Goal: Task Accomplishment & Management: Complete application form

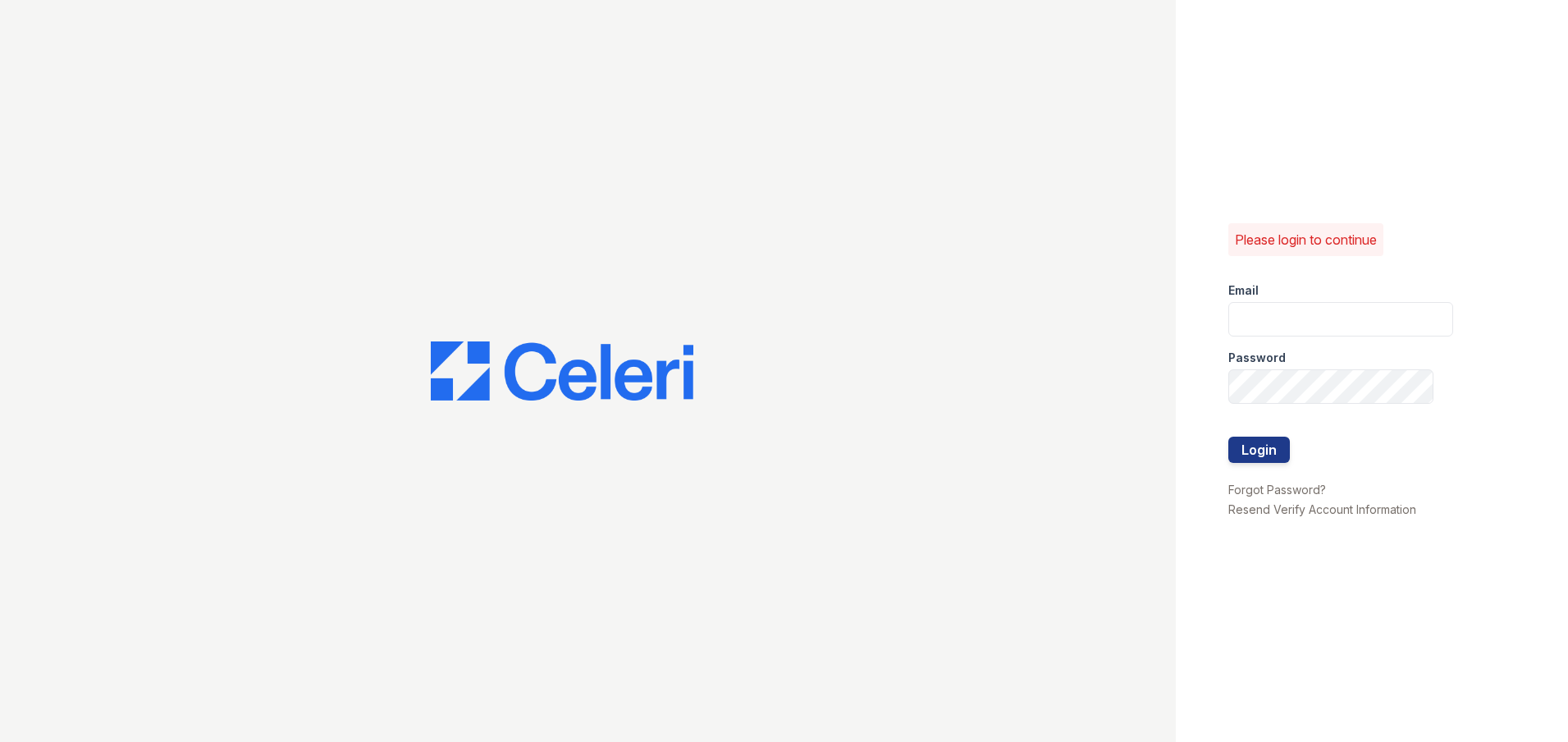
type input "[EMAIL_ADDRESS][DOMAIN_NAME]"
click at [1280, 459] on button "Login" at bounding box center [1259, 450] width 62 height 27
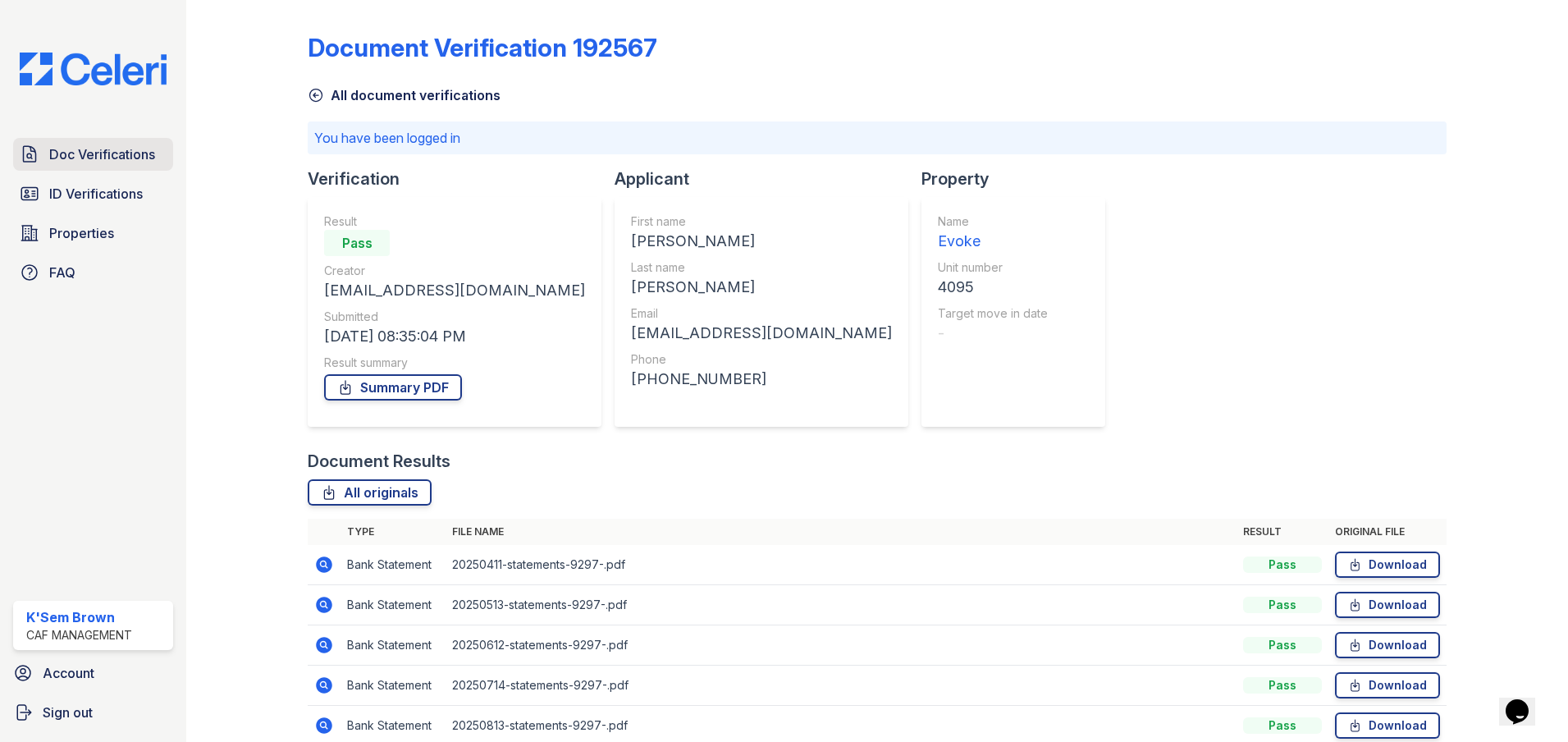
click at [80, 151] on span "Doc Verifications" at bounding box center [101, 155] width 106 height 20
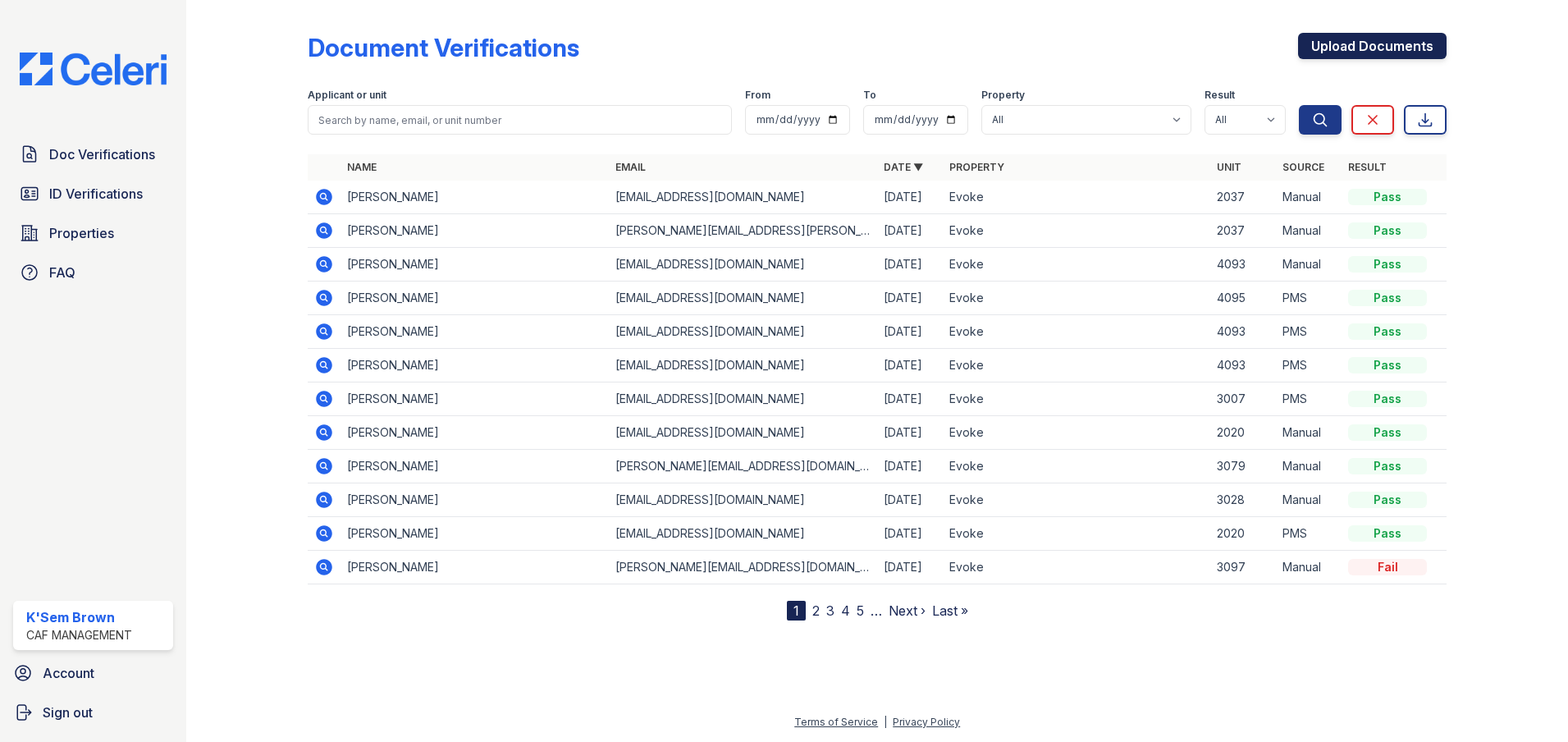
click at [1372, 47] on link "Upload Documents" at bounding box center [1372, 46] width 149 height 27
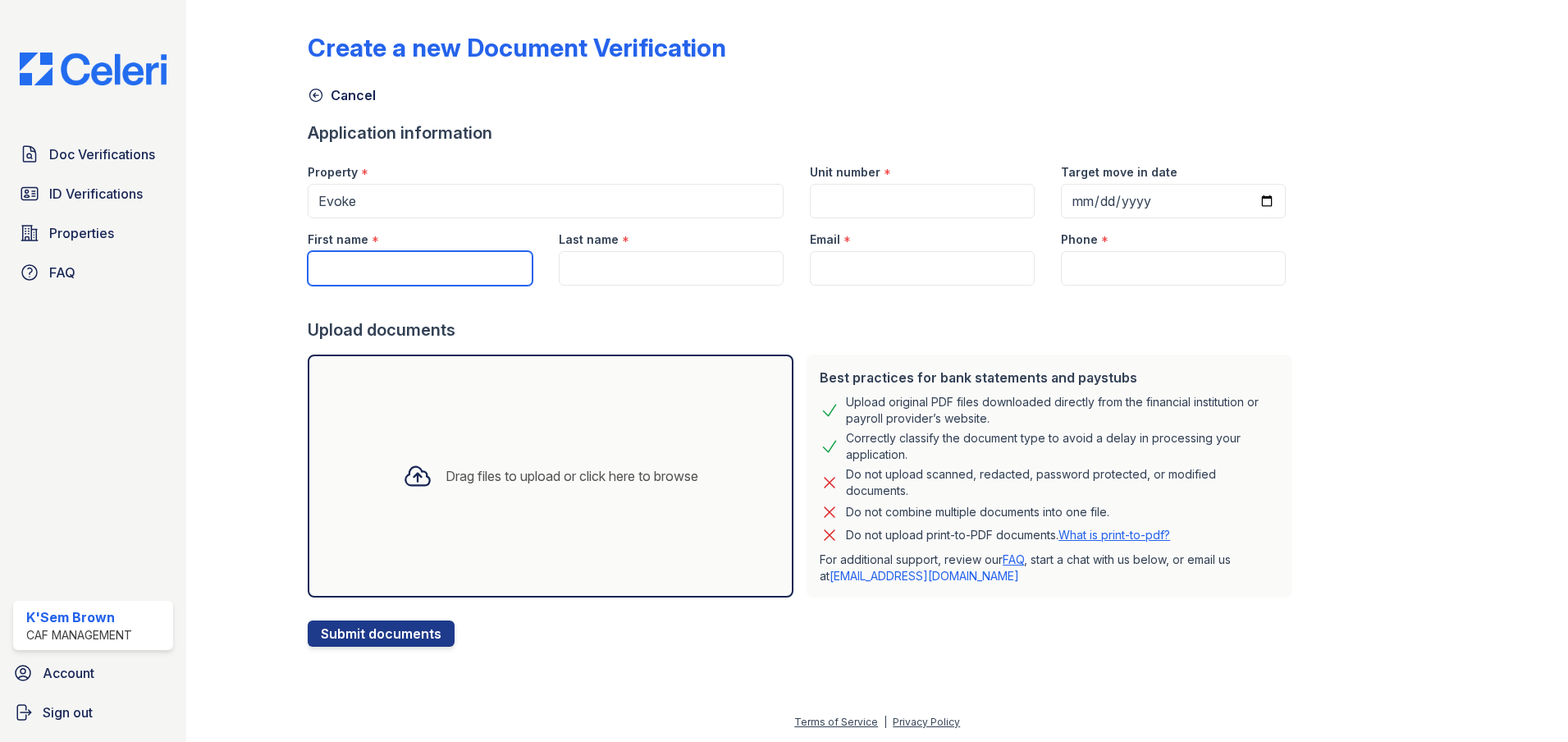
click at [377, 270] on input "First name" at bounding box center [420, 268] width 225 height 34
type input "[PERSON_NAME]"
click at [725, 271] on input "Last name" at bounding box center [671, 268] width 225 height 34
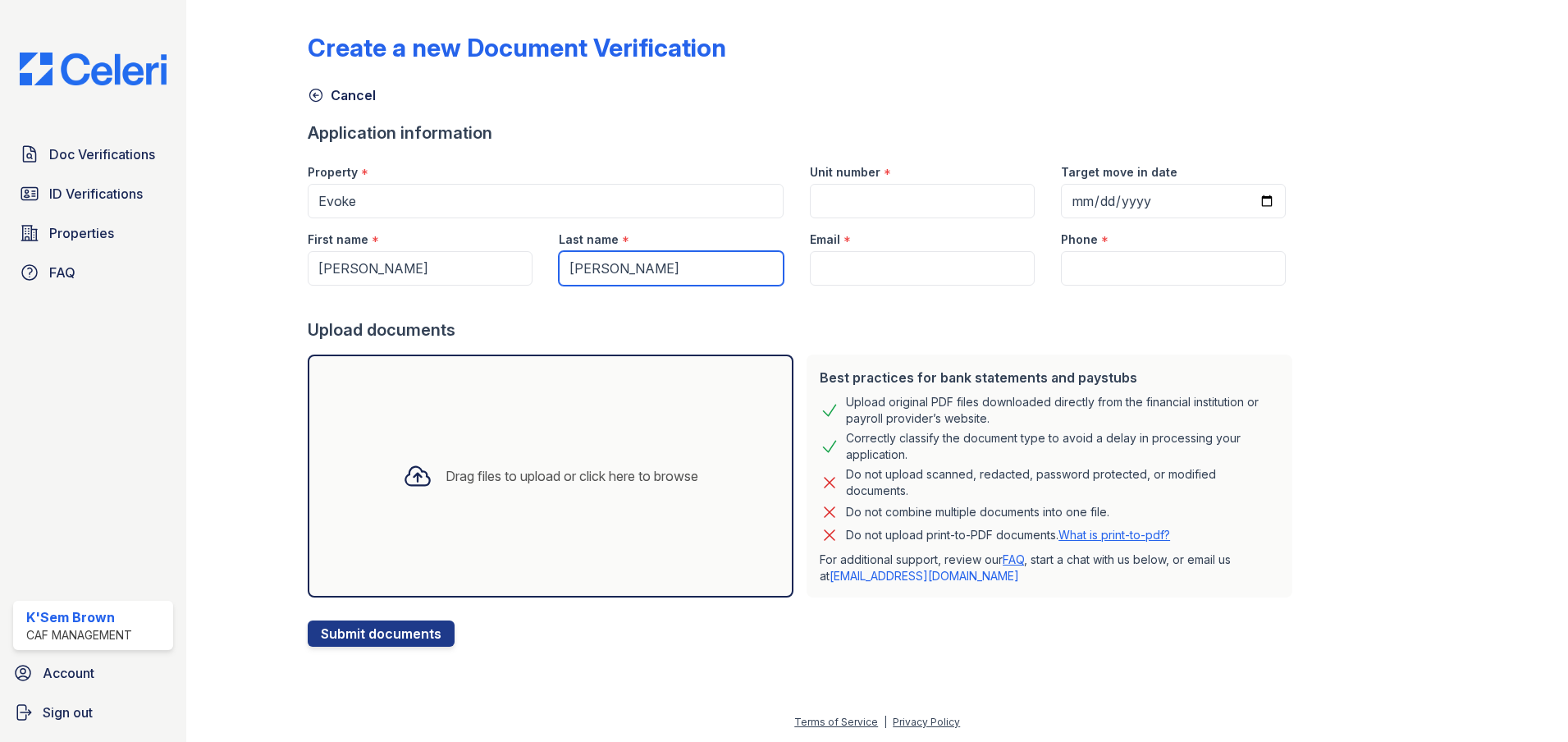
type input "[PERSON_NAME]"
click at [901, 275] on input "Email" at bounding box center [922, 268] width 225 height 34
paste input "[EMAIL_ADDRESS][DOMAIN_NAME]"
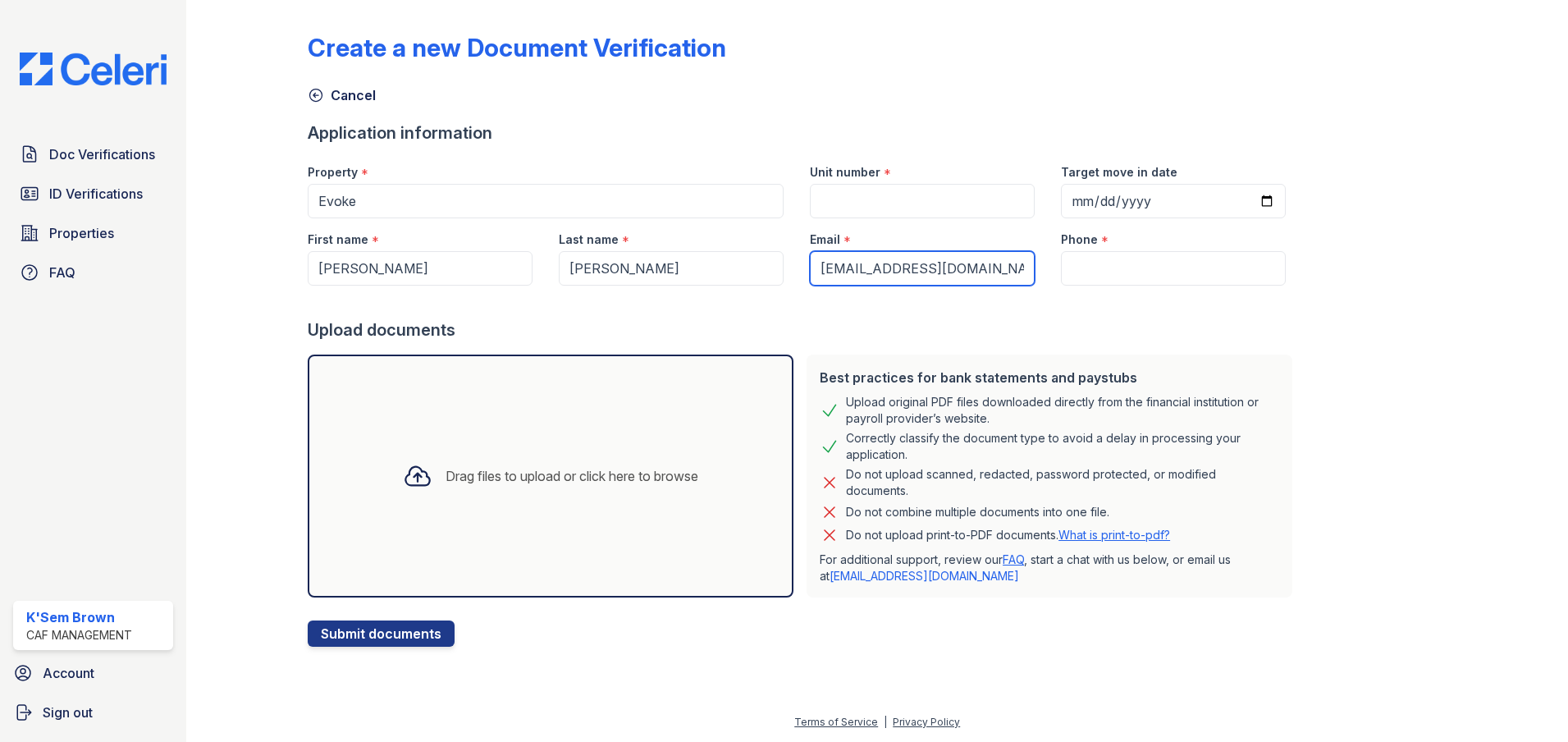
type input "[EMAIL_ADDRESS][DOMAIN_NAME]"
click at [1103, 286] on div at bounding box center [804, 301] width 992 height 32
click at [1102, 267] on input "Phone" at bounding box center [1173, 268] width 225 height 34
paste input "[PHONE_NUMBER]"
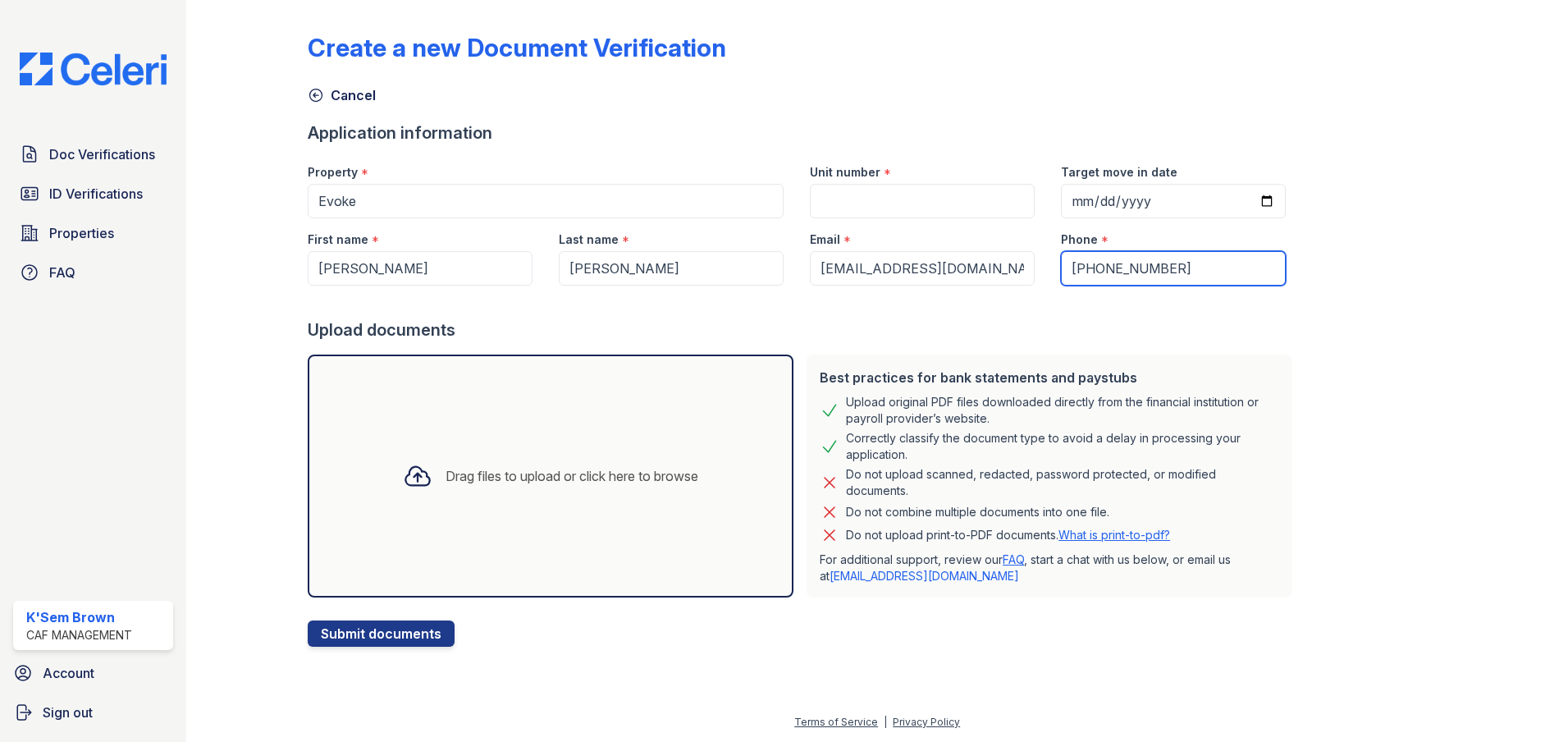
type input "[PHONE_NUMBER]"
click at [1372, 293] on div "Create a new Document Verification Cancel Application information Property * Ev…" at bounding box center [877, 326] width 1139 height 640
click at [898, 208] on input "Unit number" at bounding box center [922, 200] width 225 height 34
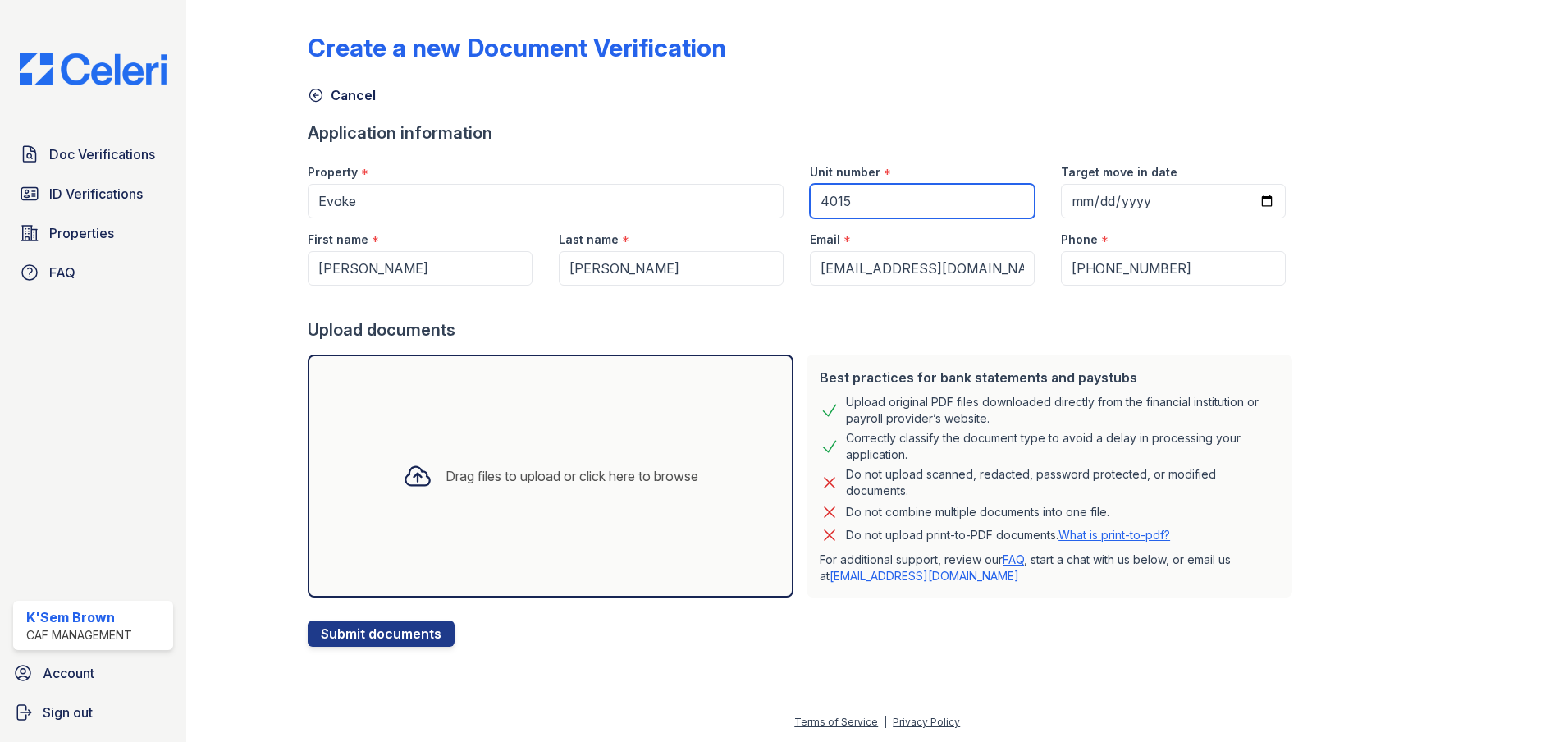
type input "4015"
click at [1377, 315] on div "Create a new Document Verification Cancel Application information Property * Ev…" at bounding box center [877, 326] width 1139 height 640
click at [1145, 200] on input "Target move in date" at bounding box center [1173, 200] width 225 height 34
click at [1242, 200] on input "Target move in date" at bounding box center [1173, 200] width 225 height 34
type input "2025-09-29"
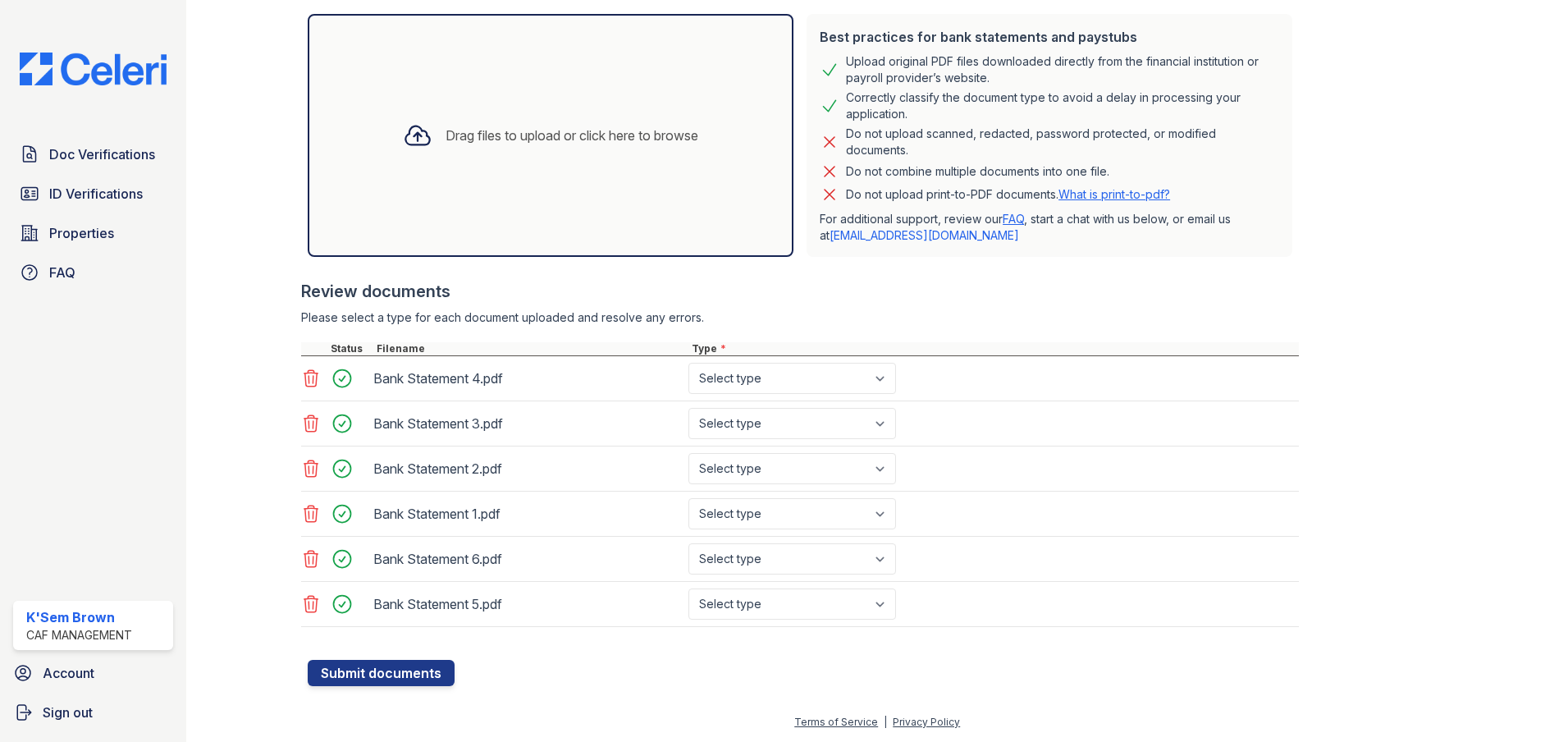
scroll to position [340, 0]
click at [702, 381] on select "Select type Paystub Bank Statement Offer Letter Tax Documents Benefit Award Let…" at bounding box center [793, 378] width 208 height 31
select select "bank_statement"
click at [689, 363] on select "Select type Paystub Bank Statement Offer Letter Tax Documents Benefit Award Let…" at bounding box center [793, 378] width 208 height 31
click at [724, 414] on select "Select type Paystub Bank Statement Offer Letter Tax Documents Benefit Award Let…" at bounding box center [793, 423] width 208 height 31
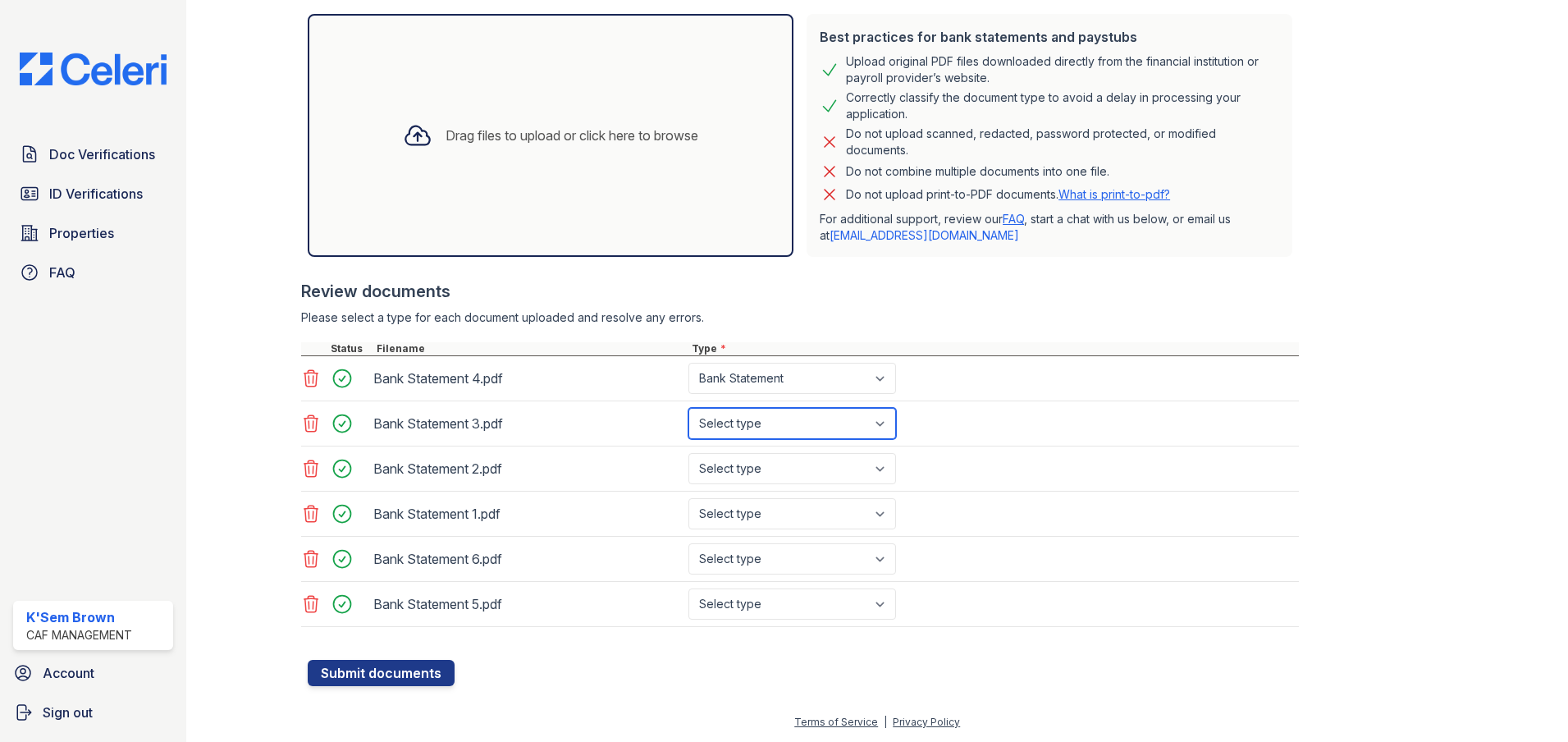
select select "bank_statement"
click at [689, 408] on select "Select type Paystub Bank Statement Offer Letter Tax Documents Benefit Award Let…" at bounding box center [793, 423] width 208 height 31
click at [733, 474] on select "Select type Paystub Bank Statement Offer Letter Tax Documents Benefit Award Let…" at bounding box center [793, 467] width 208 height 31
select select "bank_statement"
click at [689, 453] on select "Select type Paystub Bank Statement Offer Letter Tax Documents Benefit Award Let…" at bounding box center [793, 467] width 208 height 31
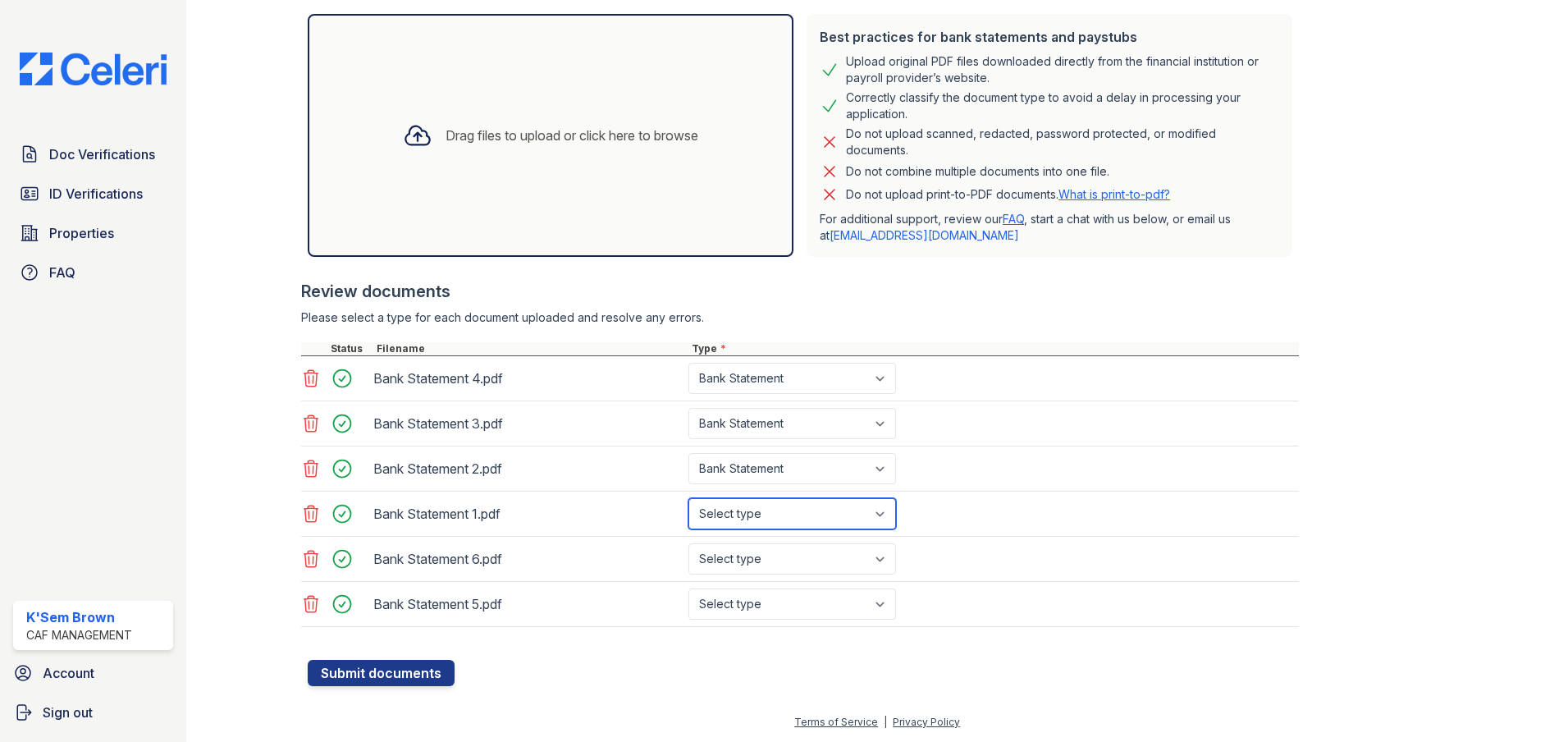
drag, startPoint x: 741, startPoint y: 517, endPoint x: 741, endPoint y: 527, distance: 10.0
click at [741, 517] on select "Select type Paystub Bank Statement Offer Letter Tax Documents Benefit Award Let…" at bounding box center [793, 513] width 208 height 31
select select "bank_statement"
click at [689, 498] on select "Select type Paystub Bank Statement Offer Letter Tax Documents Benefit Award Let…" at bounding box center [793, 513] width 208 height 31
drag, startPoint x: 733, startPoint y: 557, endPoint x: 733, endPoint y: 571, distance: 14.0
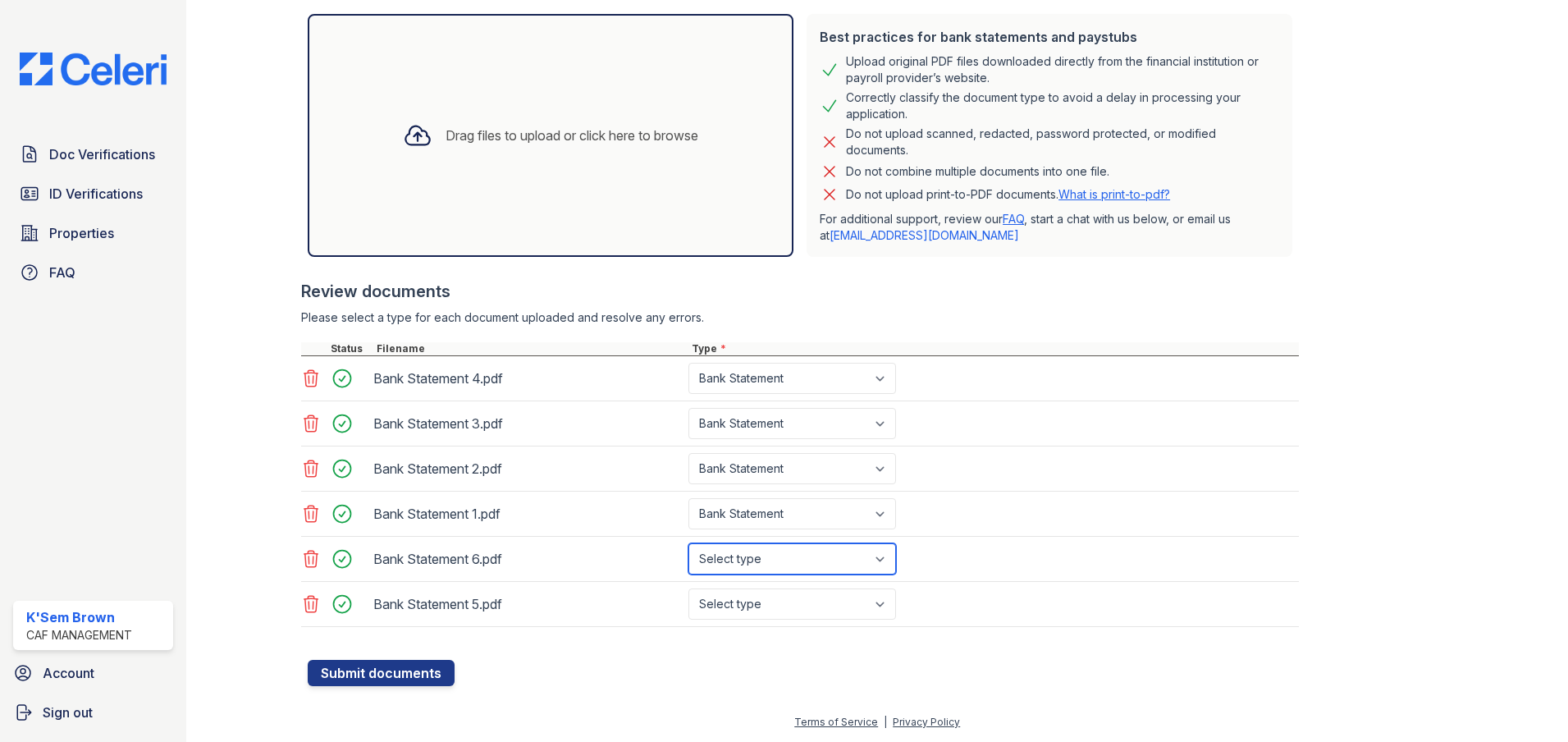
click at [733, 557] on select "Select type Paystub Bank Statement Offer Letter Tax Documents Benefit Award Let…" at bounding box center [793, 558] width 208 height 31
select select "bank_statement"
click at [689, 543] on select "Select type Paystub Bank Statement Offer Letter Tax Documents Benefit Award Let…" at bounding box center [793, 558] width 208 height 31
click at [751, 604] on select "Select type Paystub Bank Statement Offer Letter Tax Documents Benefit Award Let…" at bounding box center [793, 603] width 208 height 31
select select "bank_statement"
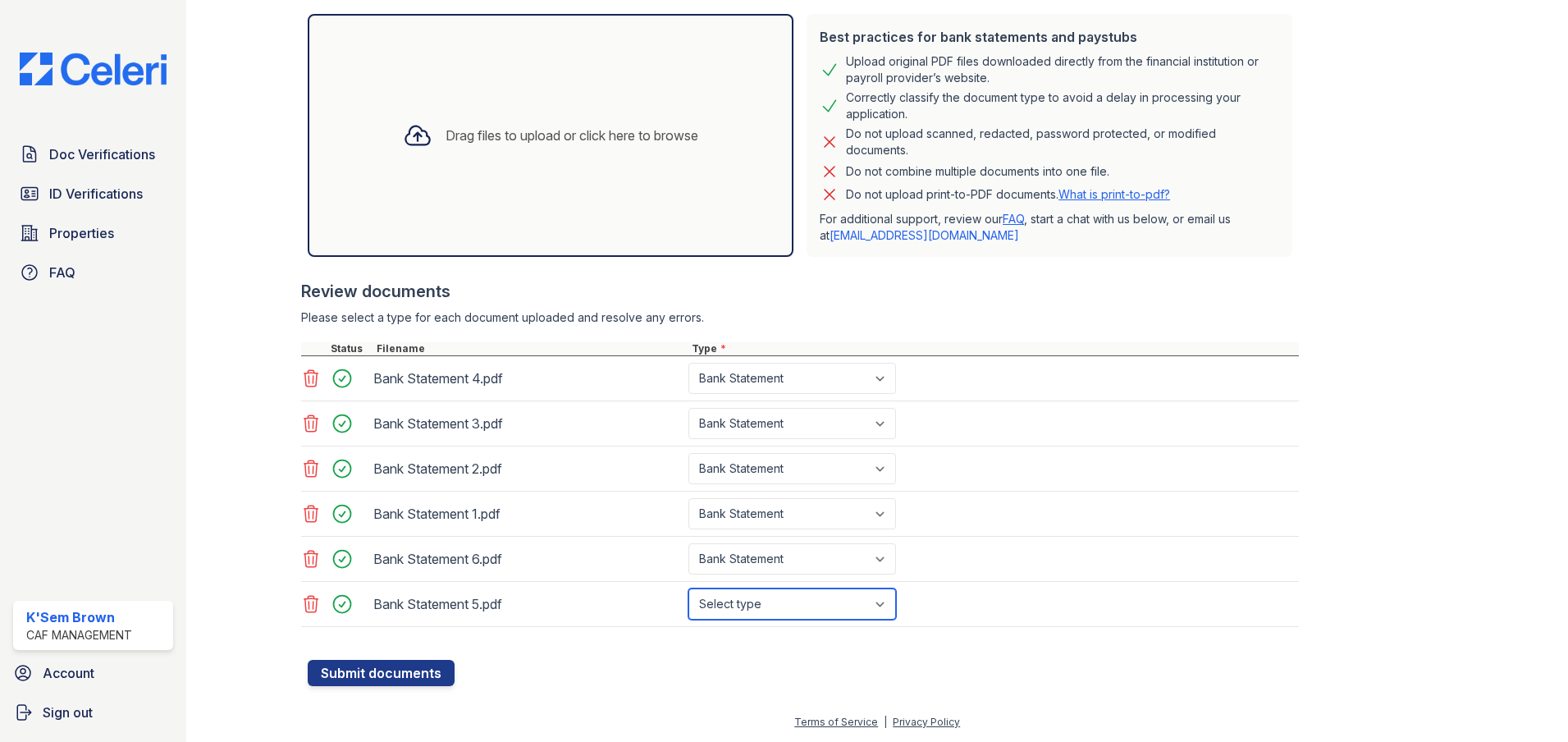
click at [689, 588] on select "Select type Paystub Bank Statement Offer Letter Tax Documents Benefit Award Let…" at bounding box center [793, 603] width 208 height 31
click at [616, 636] on div at bounding box center [799, 636] width 997 height 17
click at [422, 679] on button "Submit documents" at bounding box center [381, 673] width 147 height 27
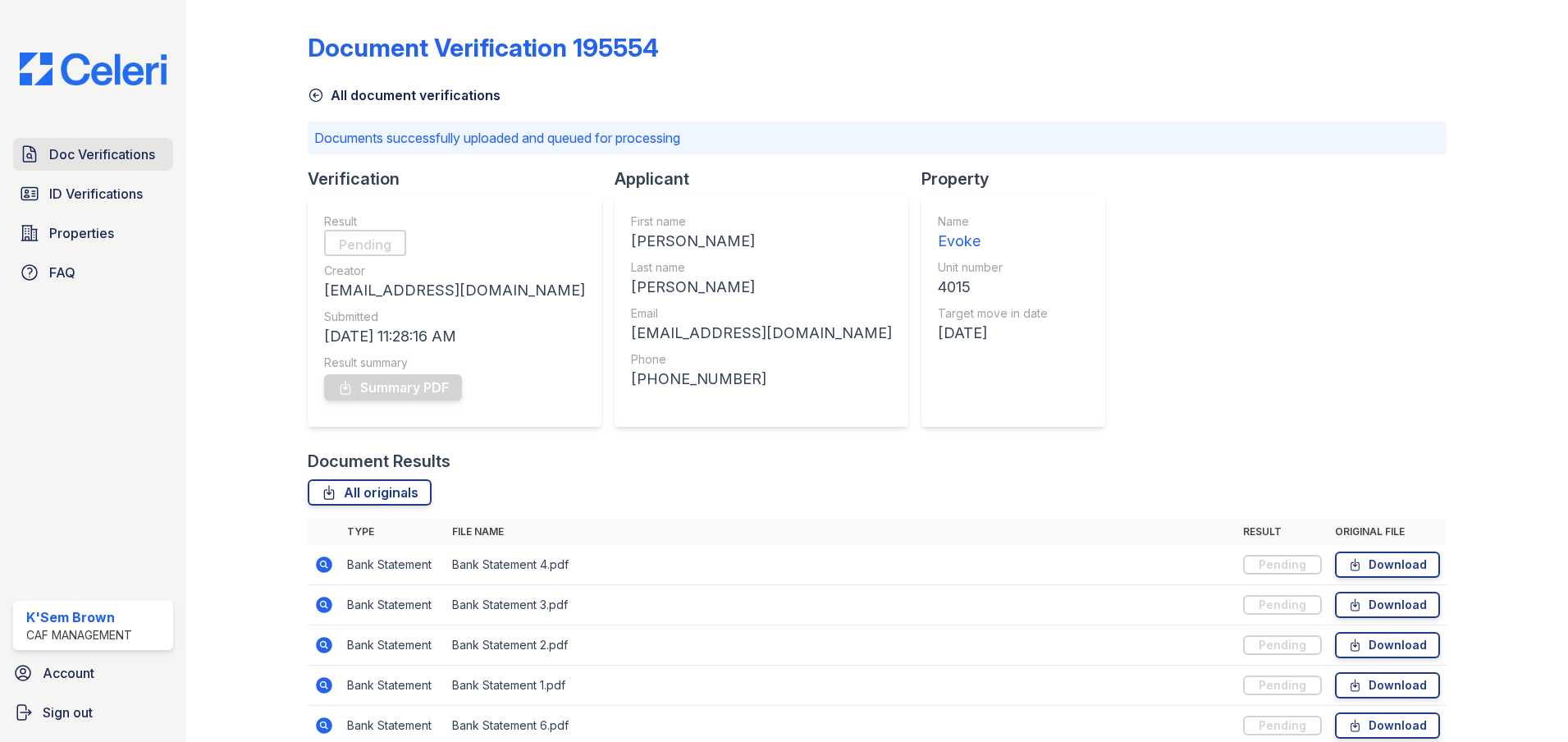
click at [90, 151] on span "Doc Verifications" at bounding box center [101, 155] width 106 height 20
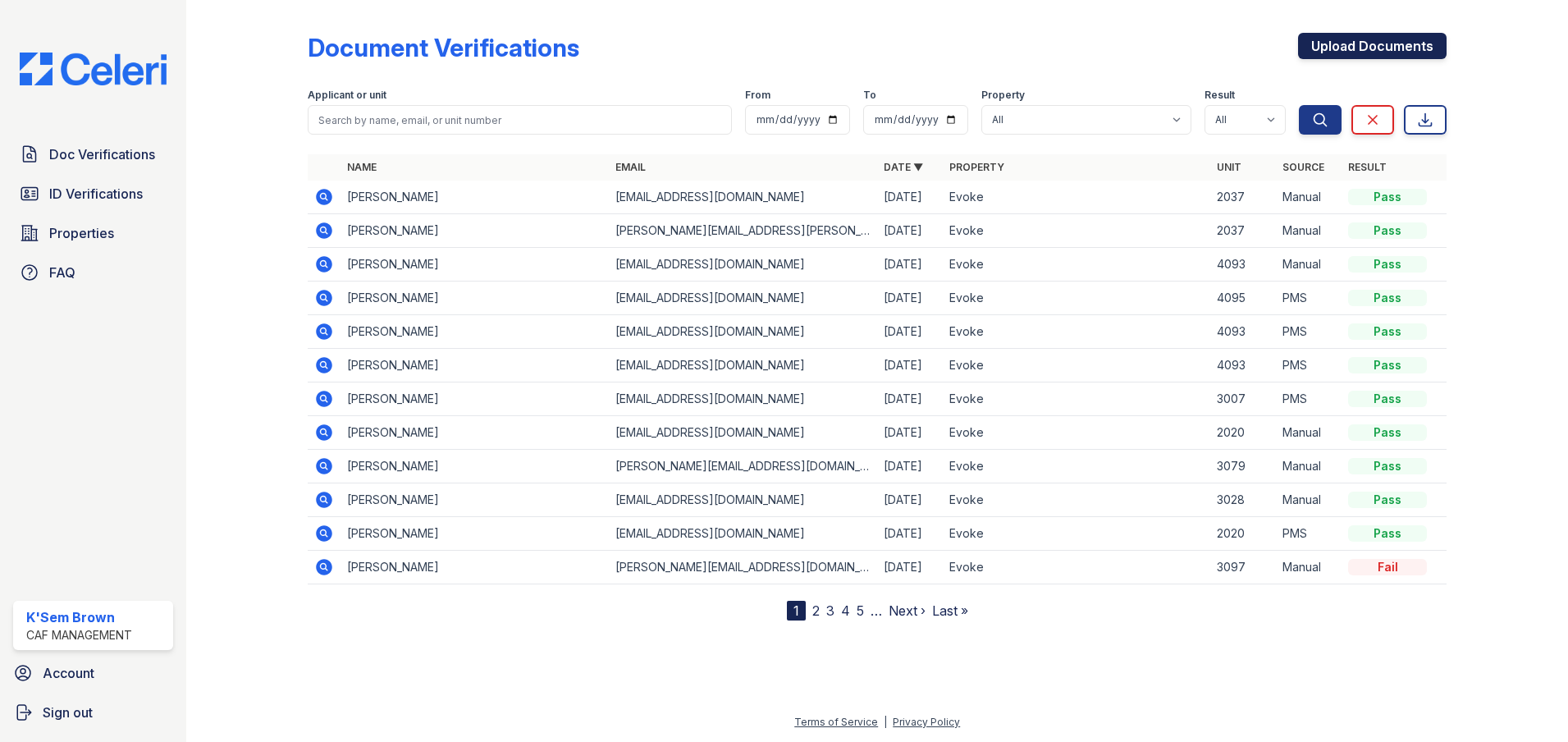
click at [1353, 46] on link "Upload Documents" at bounding box center [1372, 46] width 149 height 27
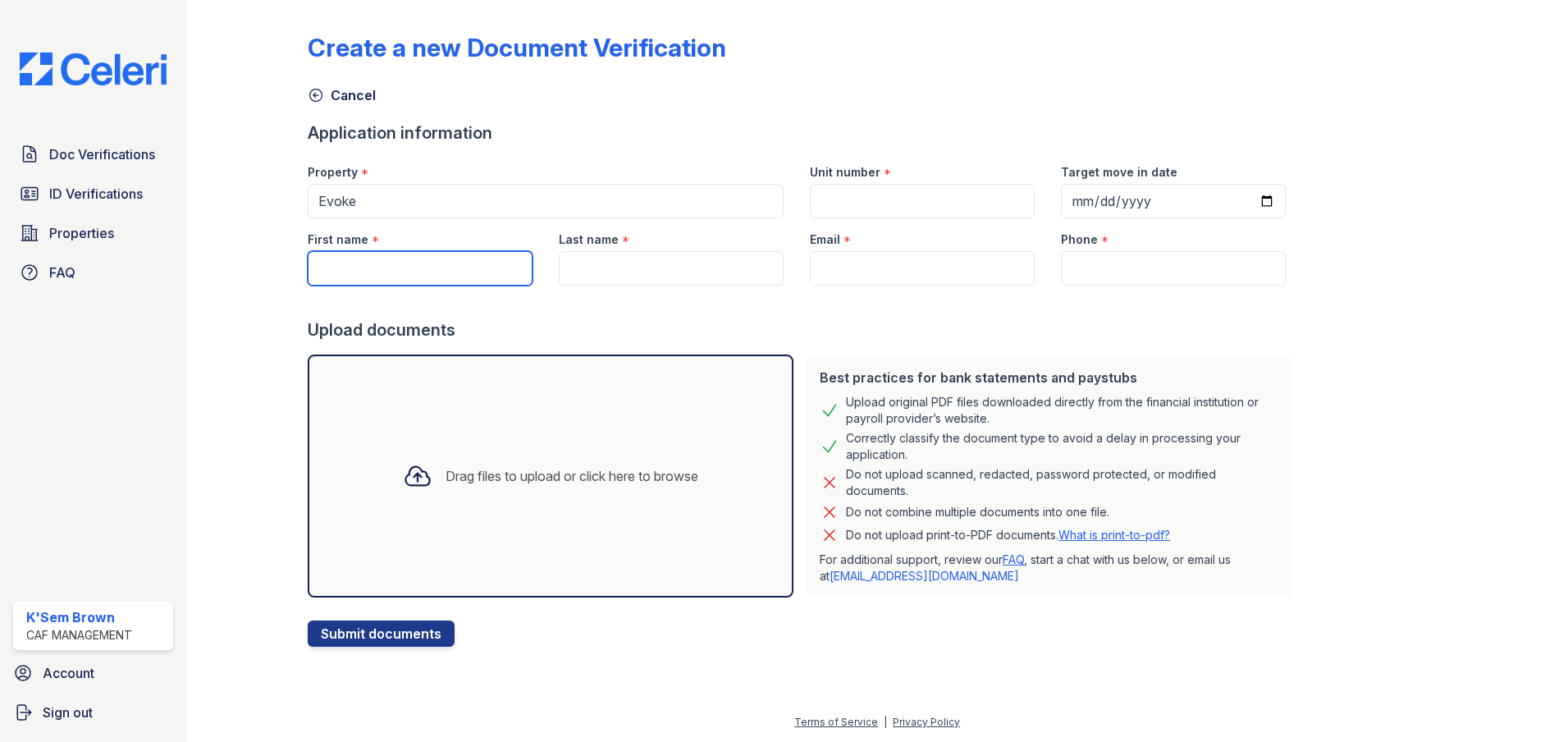
click at [362, 260] on input "First name" at bounding box center [420, 268] width 225 height 34
type input "Alexander"
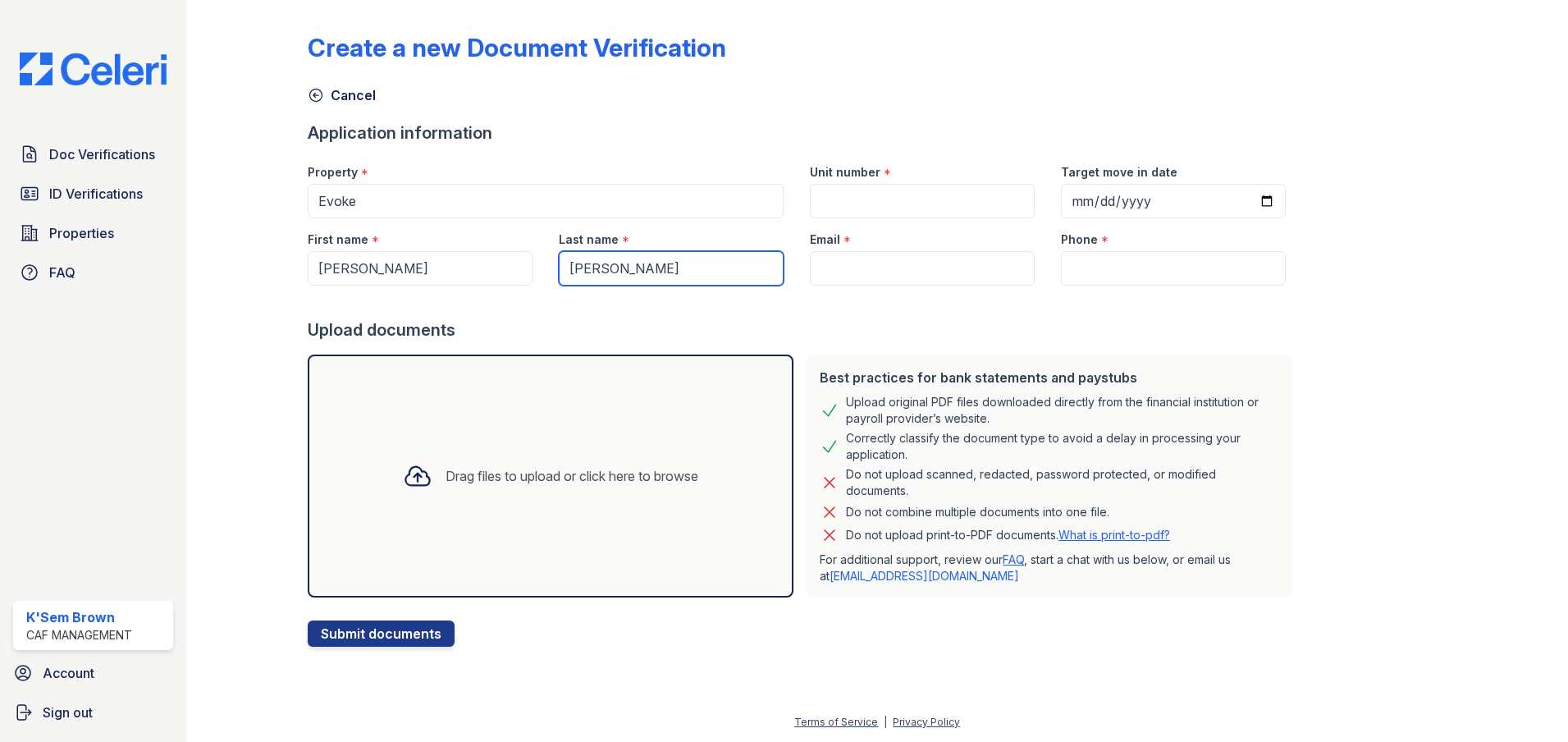
type input "Rincon"
paste input "alexanderrincong@hotmail.com"
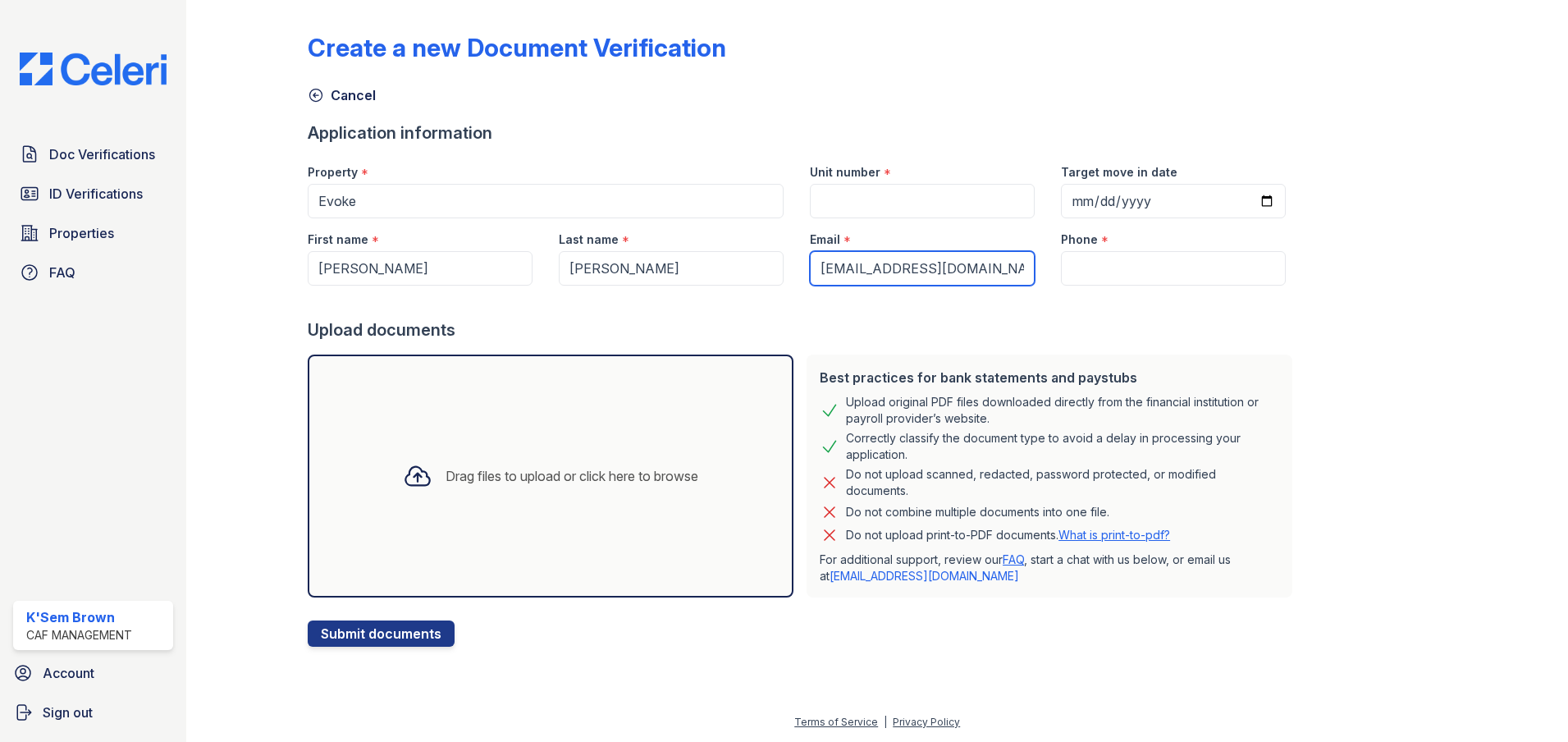
type input "alexanderrincong@hotmail.com"
click at [1174, 277] on input "Phone" at bounding box center [1173, 268] width 225 height 34
paste input "(214) 616-0138"
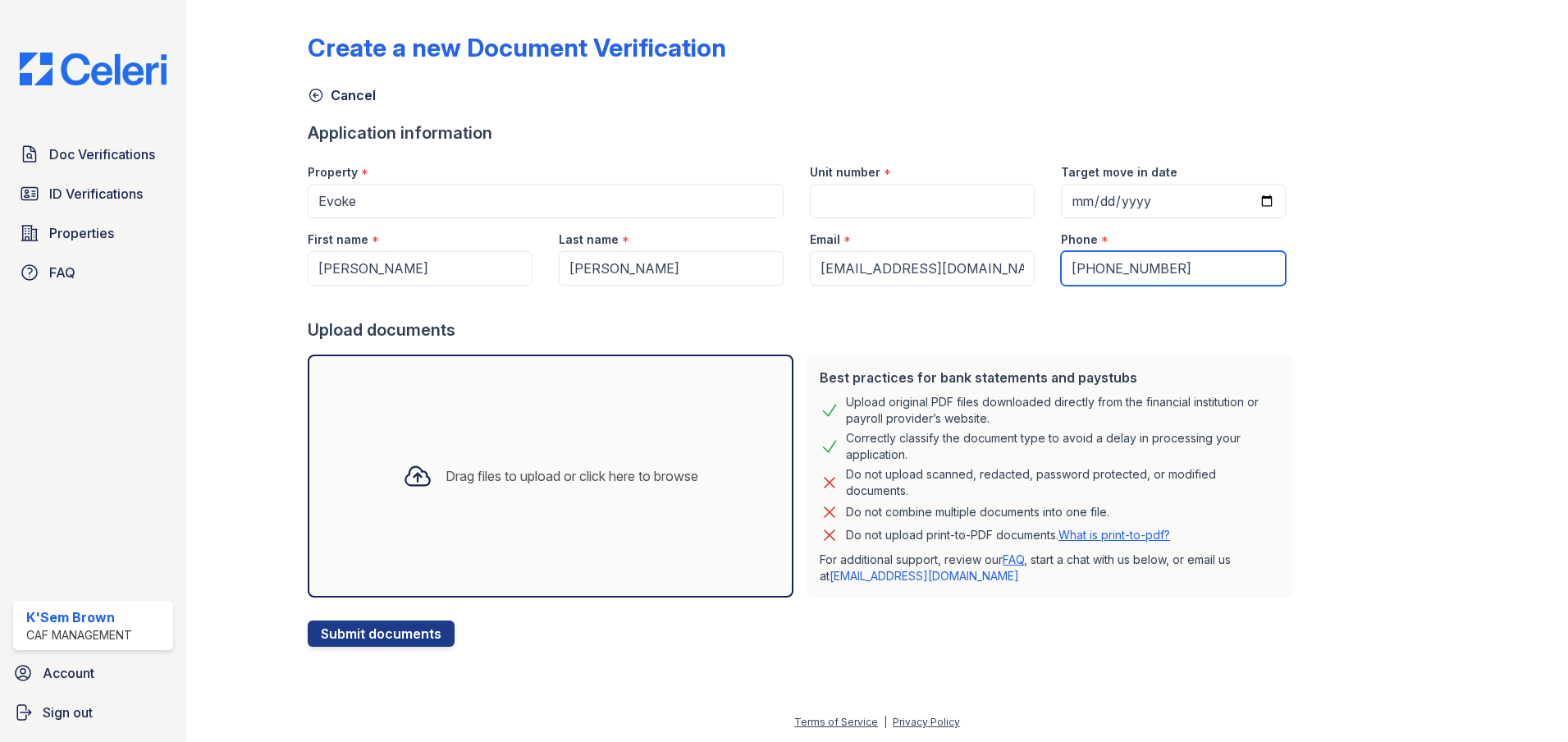
type input "(214) 616-0138"
click at [1247, 200] on input "Target move in date" at bounding box center [1173, 200] width 225 height 34
type input "2025-09-29"
click at [922, 201] on input "Unit number" at bounding box center [922, 200] width 225 height 34
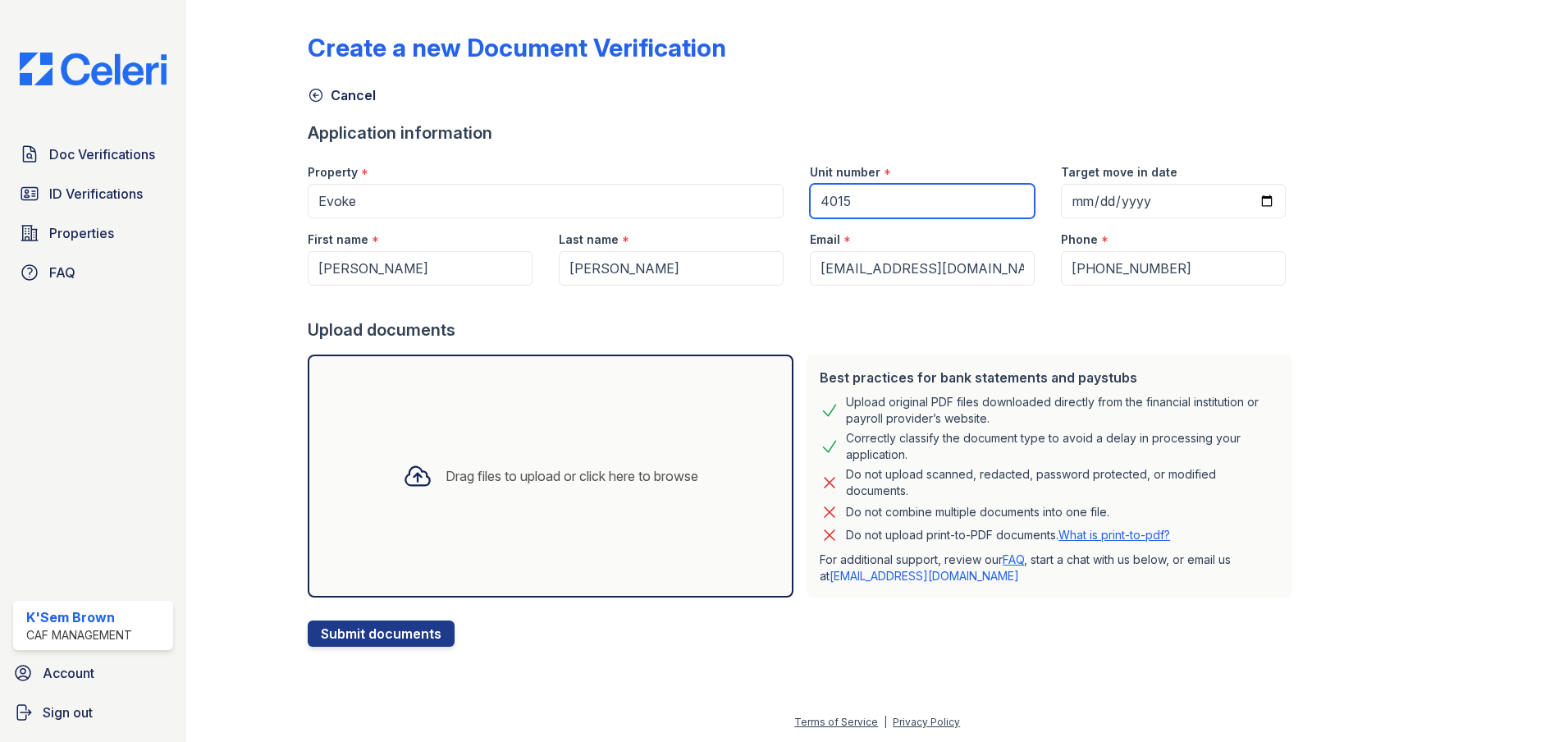
type input "4015"
click at [661, 129] on div "Application information" at bounding box center [804, 133] width 992 height 23
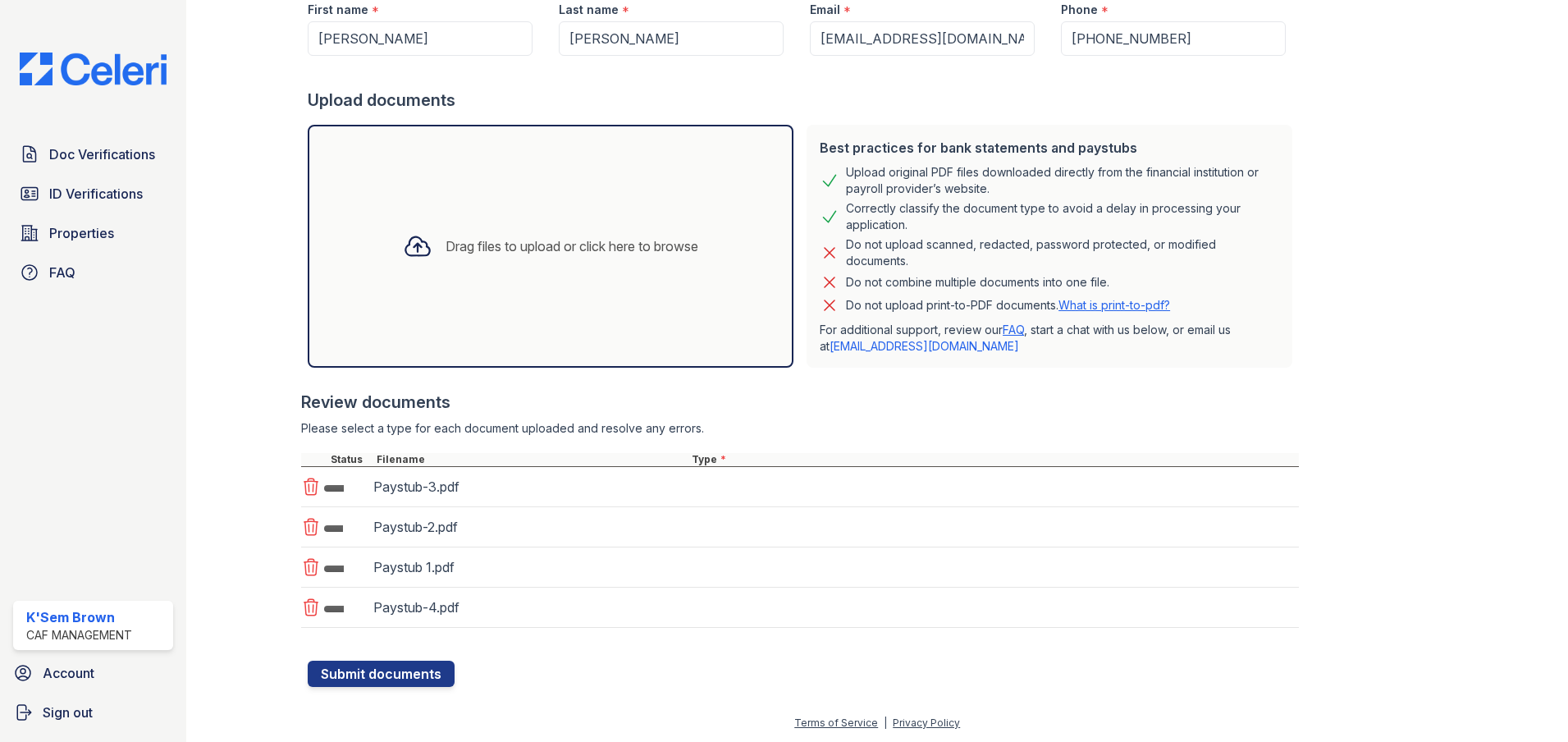
scroll to position [230, 0]
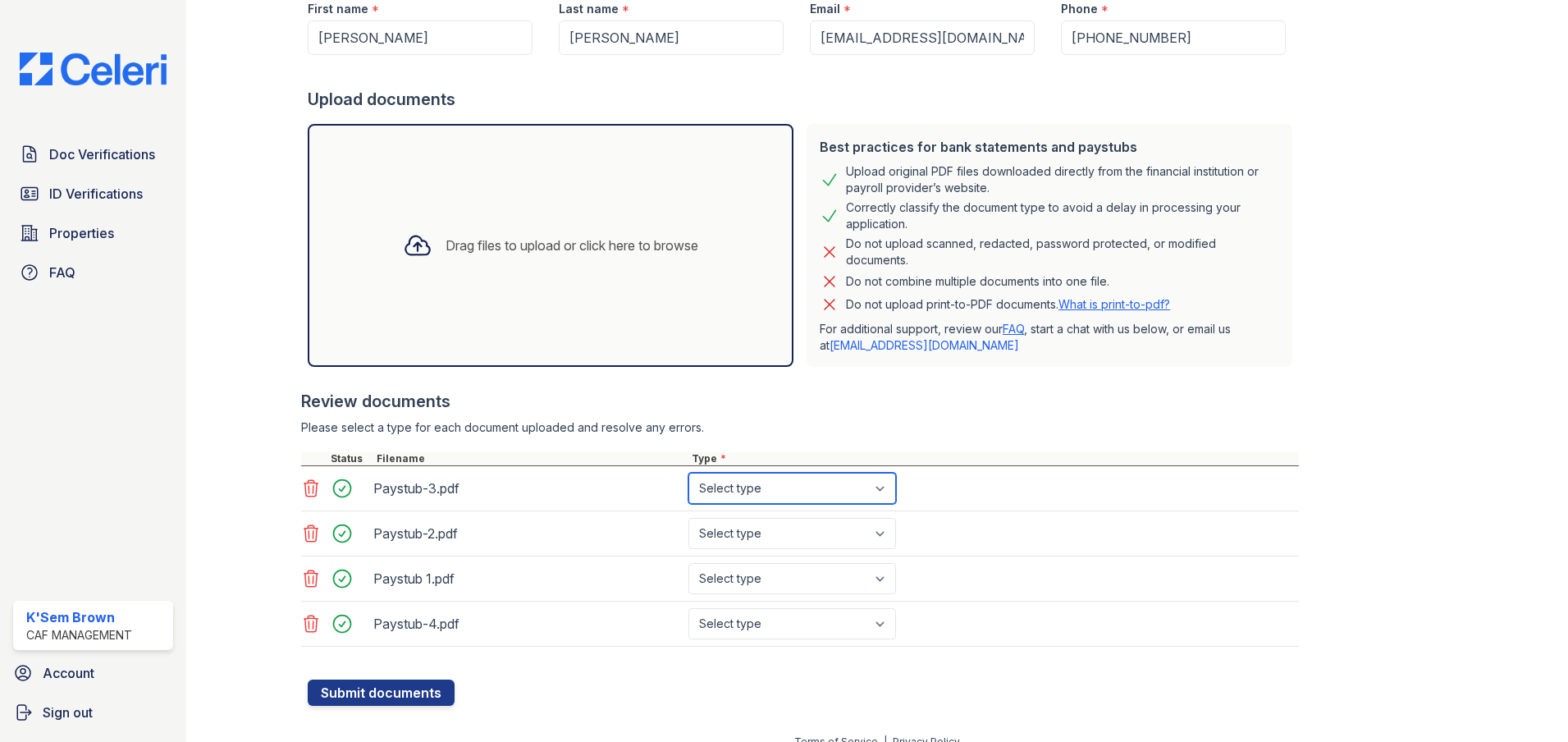
click at [811, 494] on select "Select type Paystub Bank Statement Offer Letter Tax Documents Benefit Award Let…" at bounding box center [793, 487] width 208 height 31
select select "paystub"
click at [689, 472] on select "Select type Paystub Bank Statement Offer Letter Tax Documents Benefit Award Let…" at bounding box center [793, 487] width 208 height 31
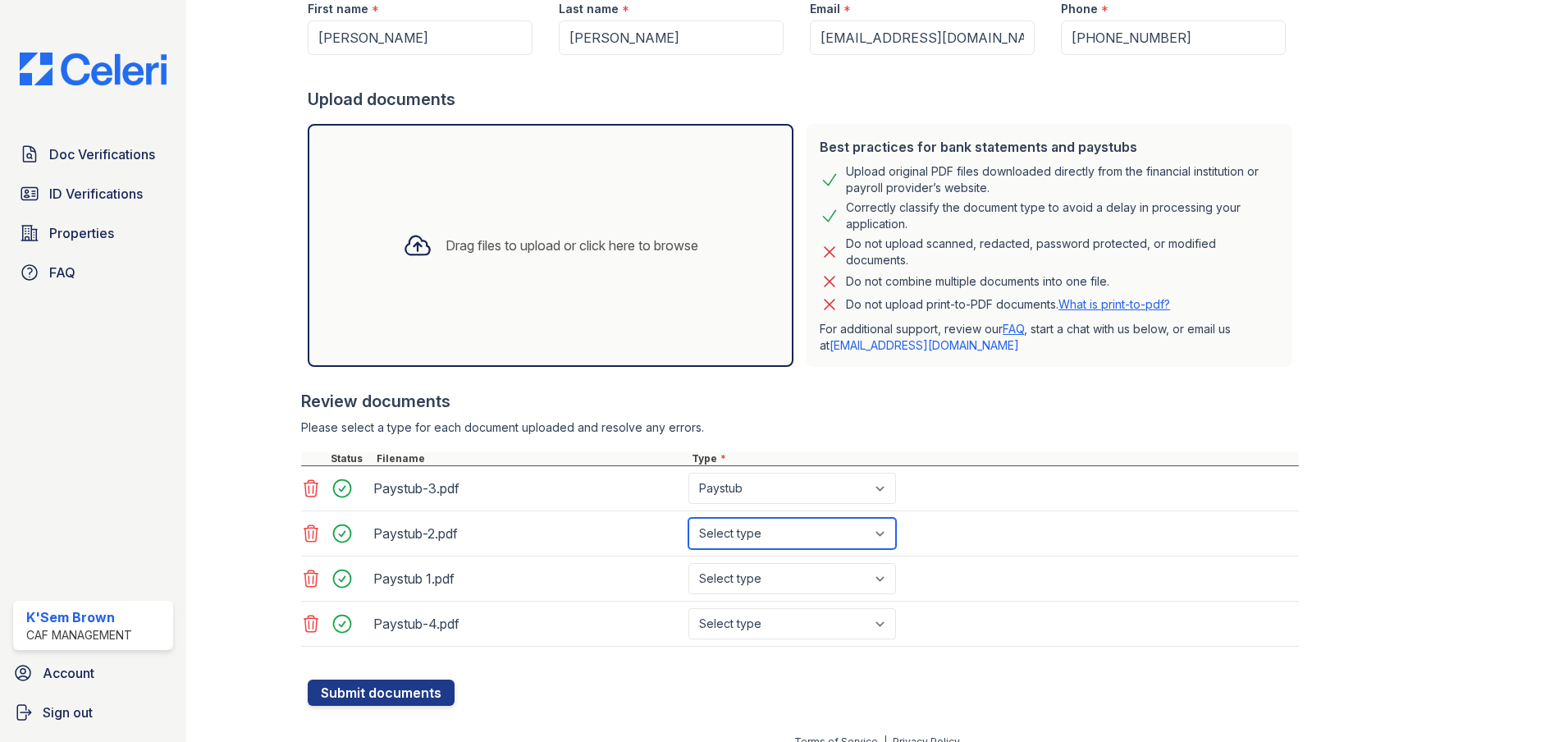
click at [778, 532] on select "Select type Paystub Bank Statement Offer Letter Tax Documents Benefit Award Let…" at bounding box center [793, 532] width 208 height 31
select select "paystub"
click at [689, 517] on select "Select type Paystub Bank Statement Offer Letter Tax Documents Benefit Award Let…" at bounding box center [793, 532] width 208 height 31
click at [756, 582] on select "Select type Paystub Bank Statement Offer Letter Tax Documents Benefit Award Let…" at bounding box center [793, 578] width 208 height 31
select select "paystub"
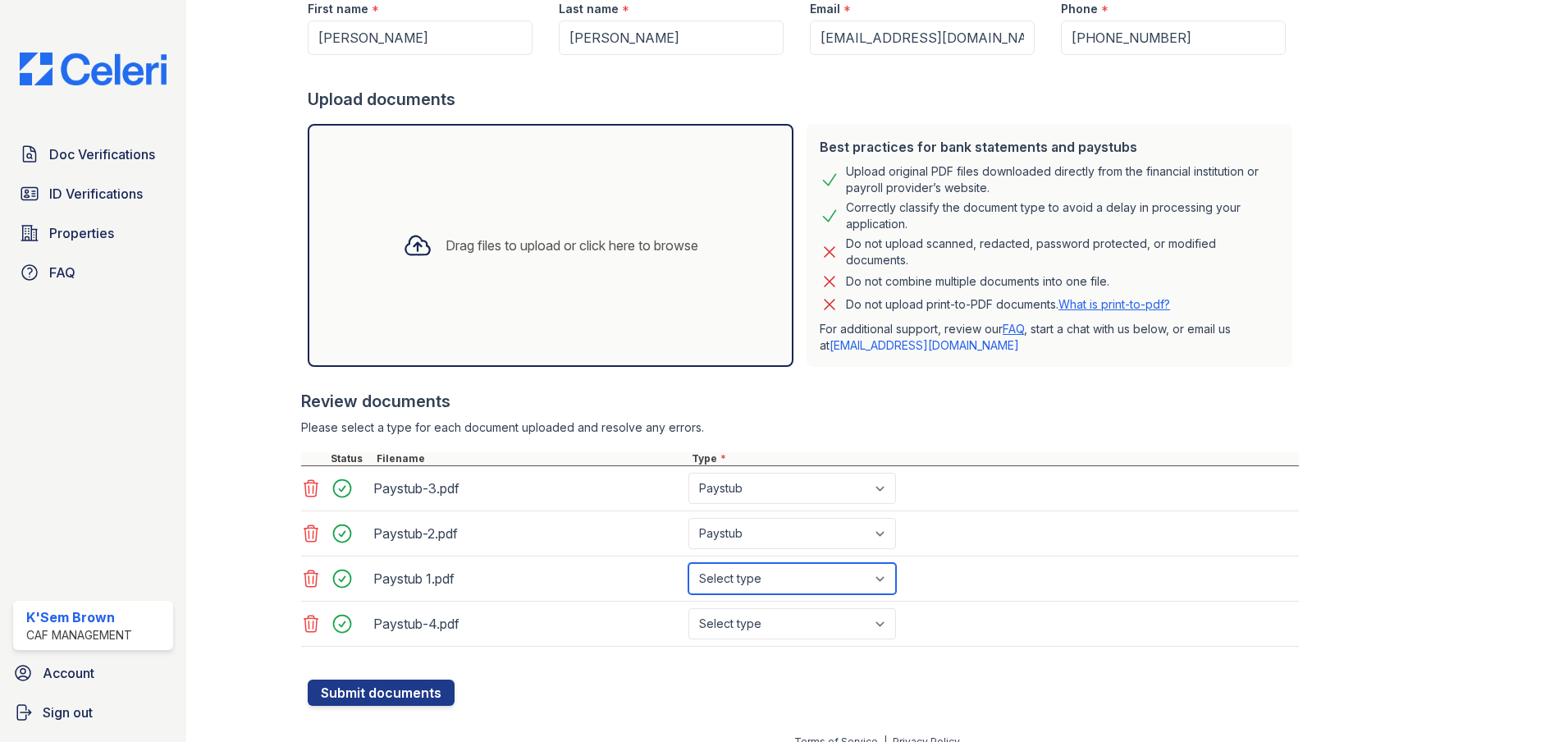
click at [689, 563] on select "Select type Paystub Bank Statement Offer Letter Tax Documents Benefit Award Let…" at bounding box center [793, 578] width 208 height 31
click at [793, 631] on select "Select type Paystub Bank Statement Offer Letter Tax Documents Benefit Award Let…" at bounding box center [793, 623] width 208 height 31
select select "paystub"
click at [689, 608] on select "Select type Paystub Bank Statement Offer Letter Tax Documents Benefit Award Let…" at bounding box center [793, 623] width 208 height 31
click at [409, 694] on button "Submit documents" at bounding box center [381, 693] width 147 height 27
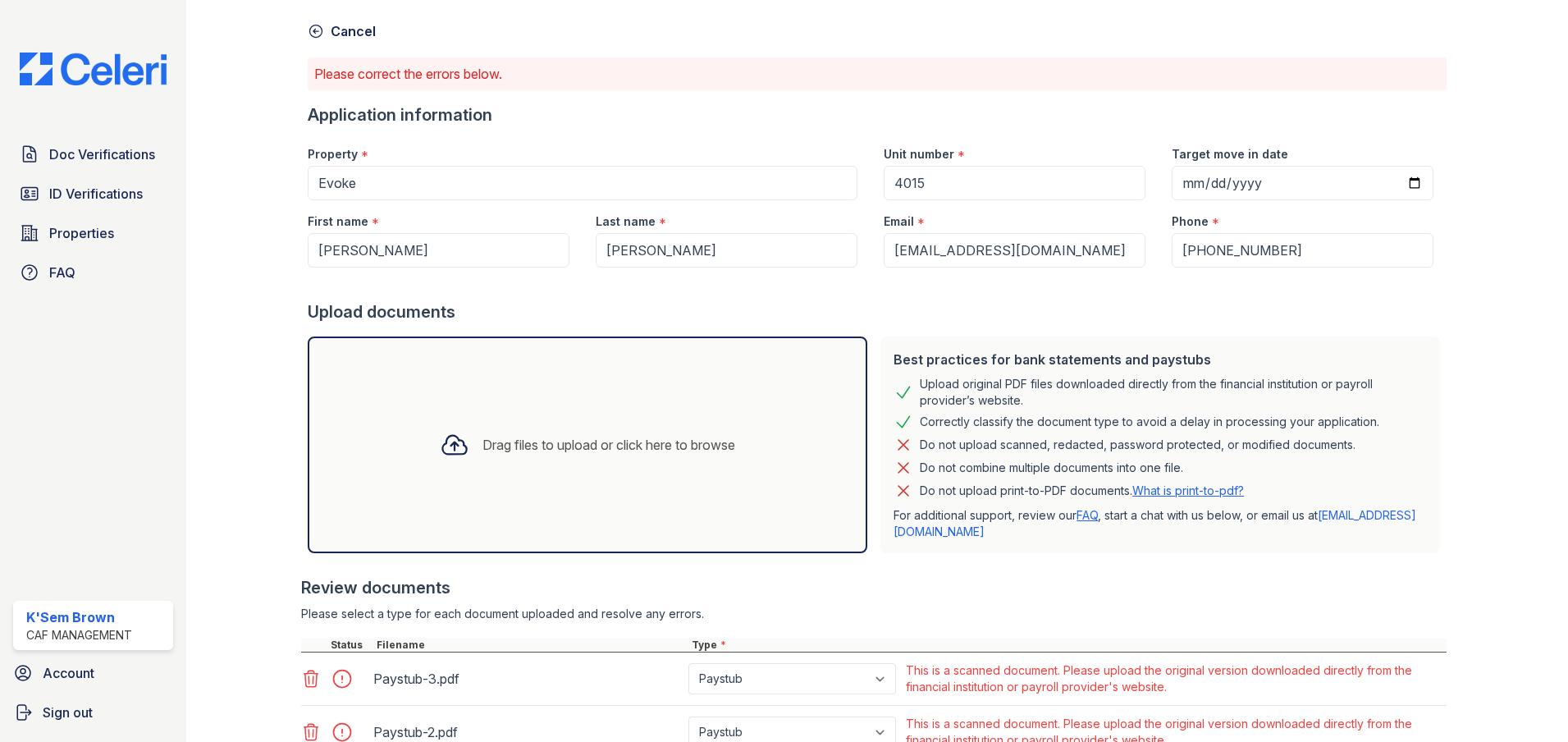
scroll to position [246, 0]
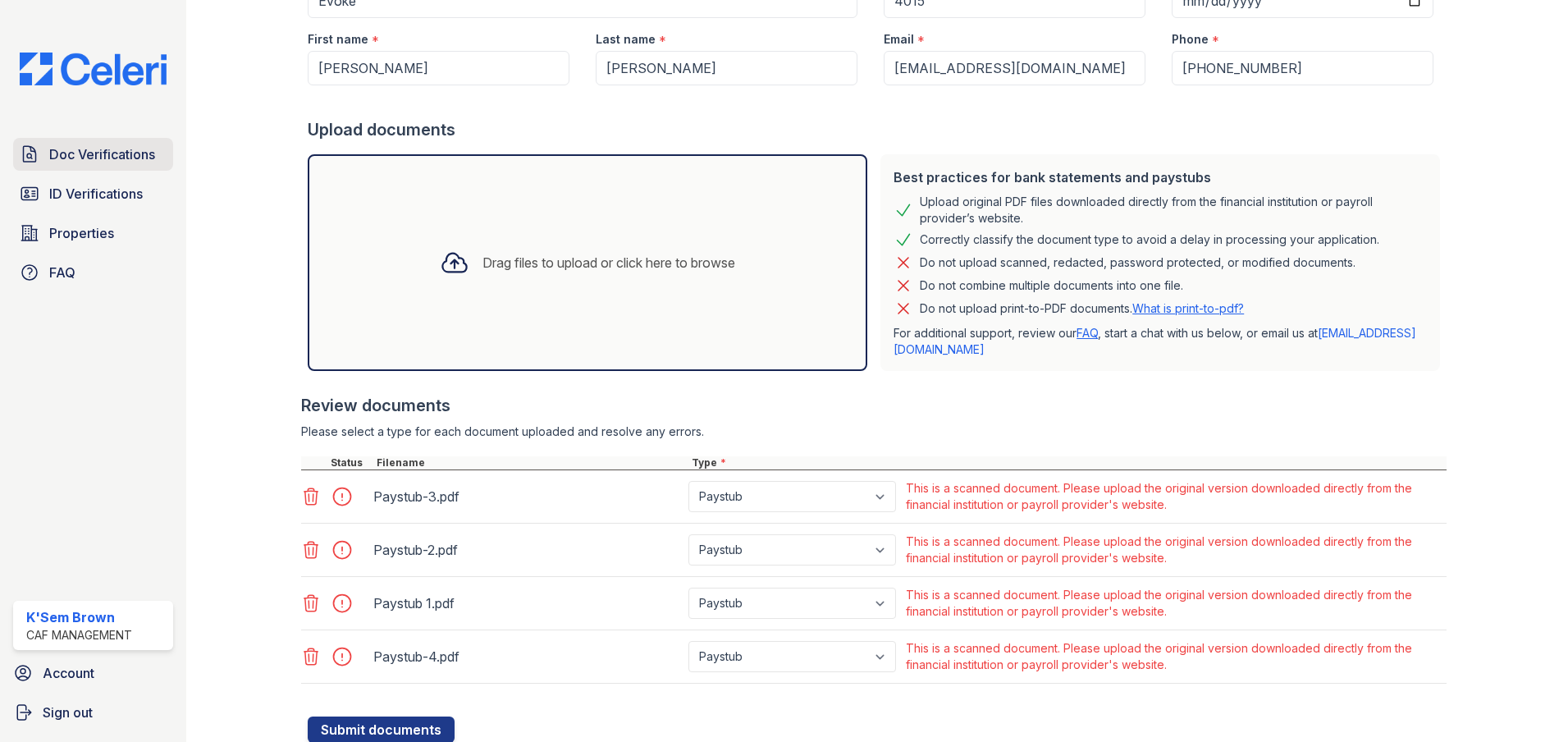
click at [136, 157] on span "Doc Verifications" at bounding box center [101, 155] width 106 height 20
